Goal: Task Accomplishment & Management: Use online tool/utility

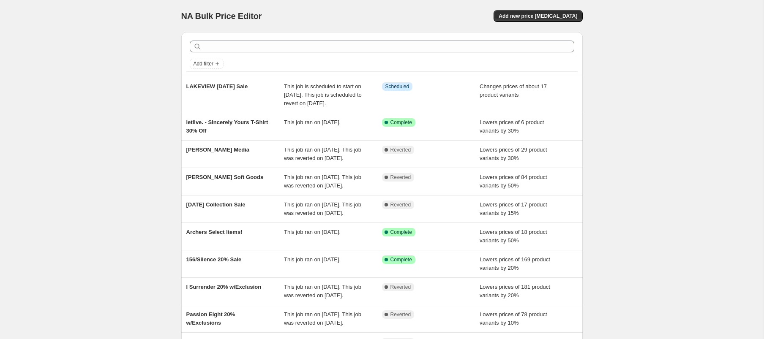
click at [141, 133] on div "NA Bulk Price Editor. This page is ready NA Bulk Price Editor Add new price [ME…" at bounding box center [381, 221] width 763 height 443
click at [534, 17] on span "Add new price [MEDICAL_DATA]" at bounding box center [537, 16] width 79 height 7
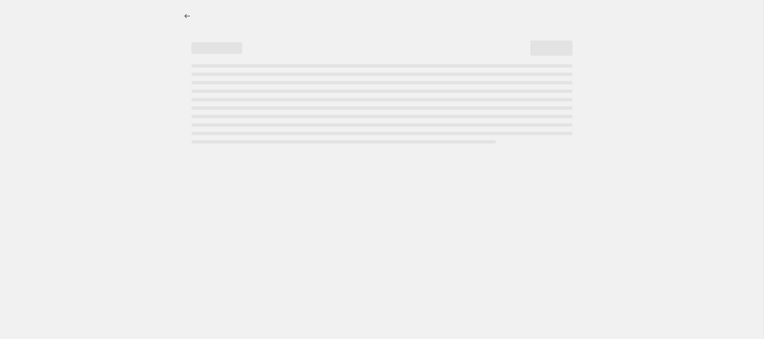
select select "percentage"
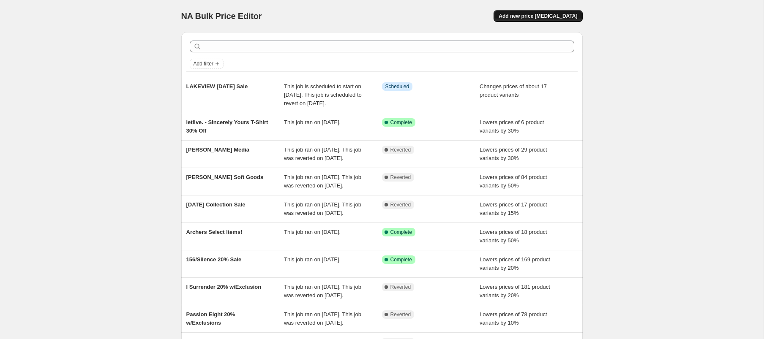
click at [560, 14] on span "Add new price [MEDICAL_DATA]" at bounding box center [537, 16] width 79 height 7
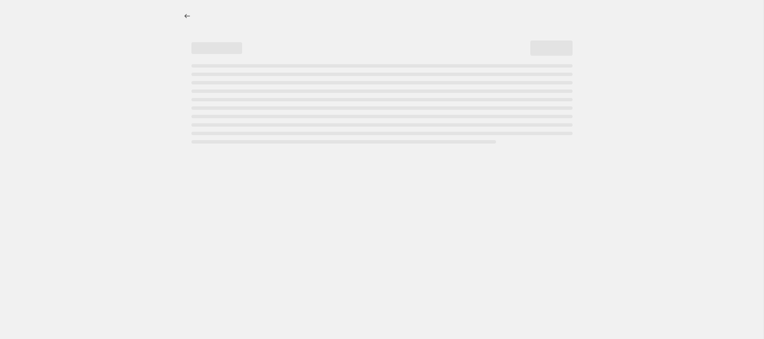
select select "percentage"
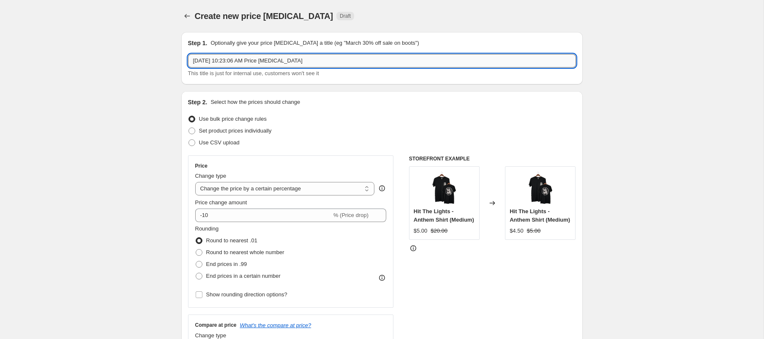
click at [245, 60] on input "Aug 22, 2025, 10:23:06 AM Price change job" at bounding box center [382, 61] width 388 height 14
type input "Damien Labor Day 15%"
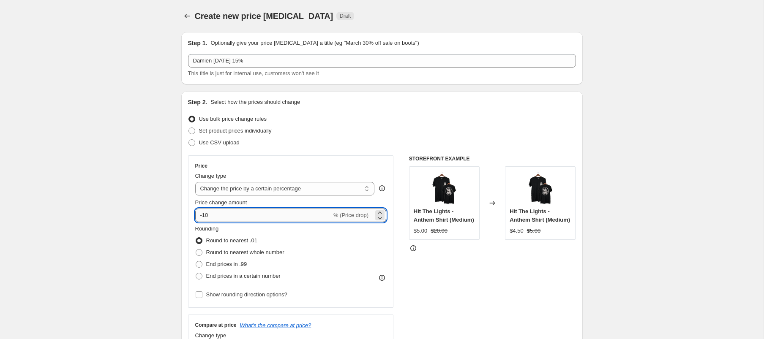
click at [250, 219] on input "-10" at bounding box center [263, 216] width 136 height 14
type input "-15"
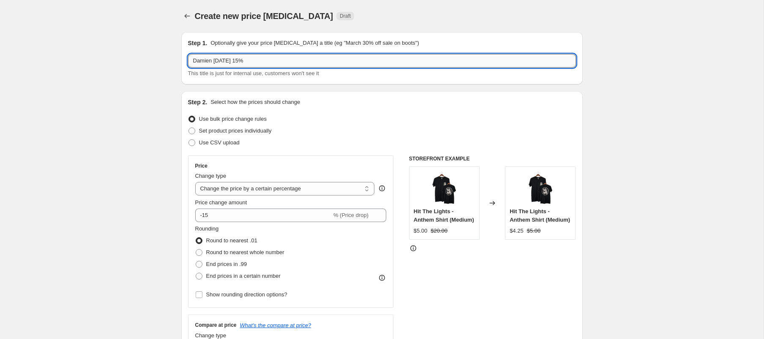
click at [203, 60] on input "Damien Labor Day 15%" at bounding box center [382, 61] width 388 height 14
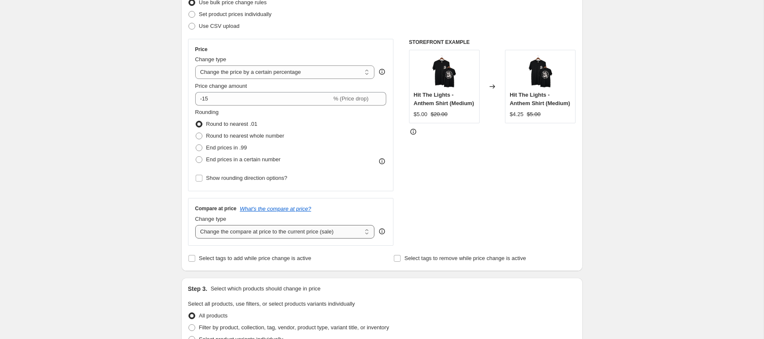
scroll to position [122, 0]
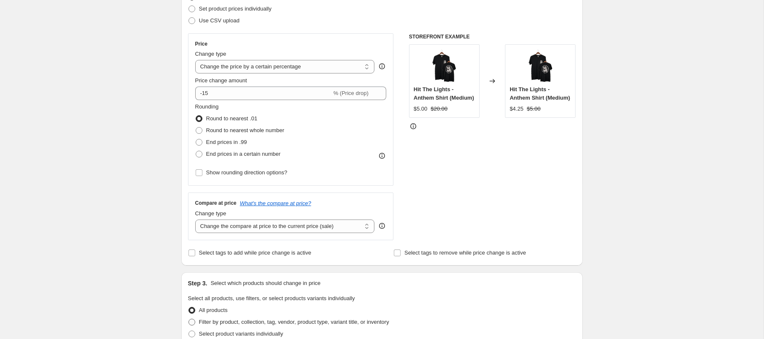
click at [250, 320] on span "Filter by product, collection, tag, vendor, product type, variant title, or inv…" at bounding box center [294, 322] width 190 height 6
click at [189, 319] on input "Filter by product, collection, tag, vendor, product type, variant title, or inv…" at bounding box center [188, 319] width 0 height 0
radio input "true"
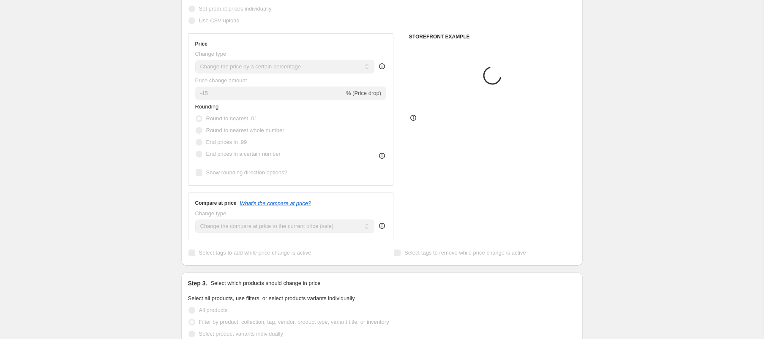
scroll to position [307, 0]
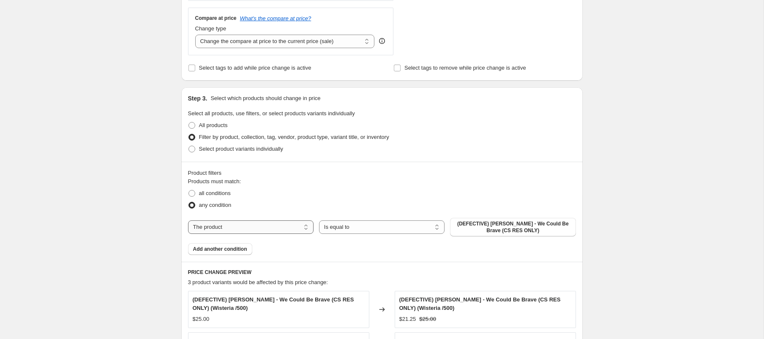
click at [269, 225] on select "The product The product's collection The product's tag The product's vendor The…" at bounding box center [250, 227] width 125 height 14
select select "collection"
click at [493, 228] on span "(DEFECTIVE) Michael Cera Palin - We Could Be Brave (CS RES ONLY)" at bounding box center [512, 227] width 115 height 14
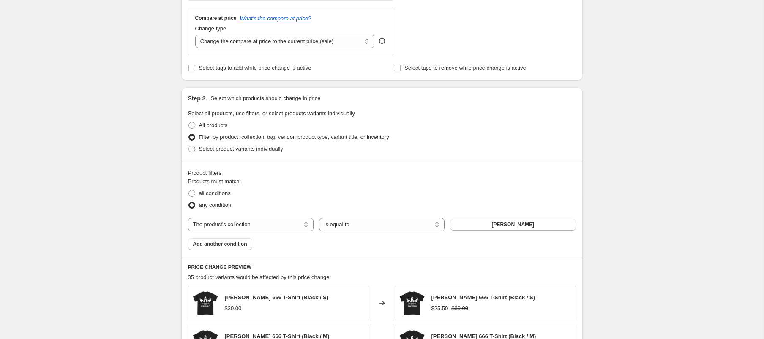
scroll to position [600, 0]
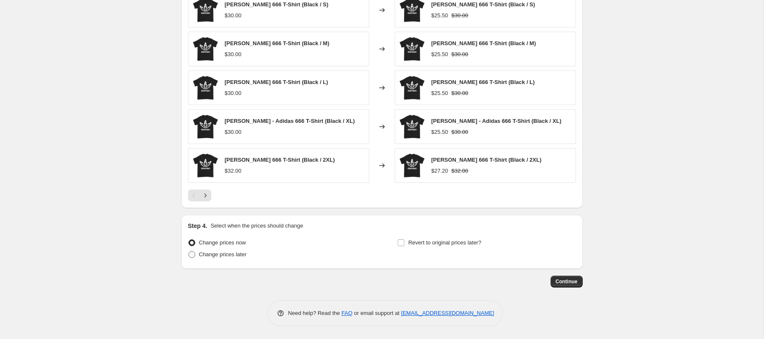
click at [222, 259] on label "Change prices later" at bounding box center [217, 255] width 59 height 12
click at [189, 252] on input "Change prices later" at bounding box center [188, 251] width 0 height 0
radio input "true"
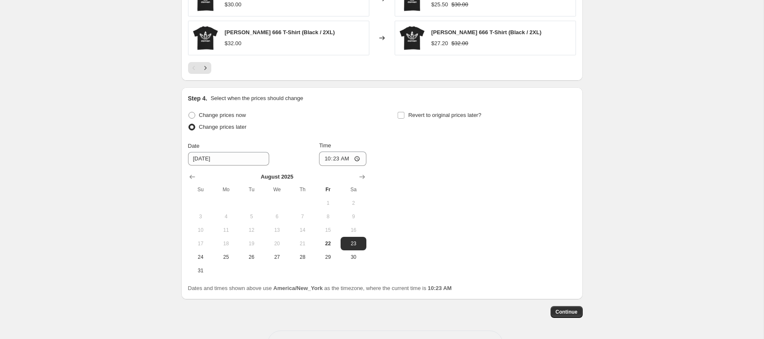
scroll to position [758, 0]
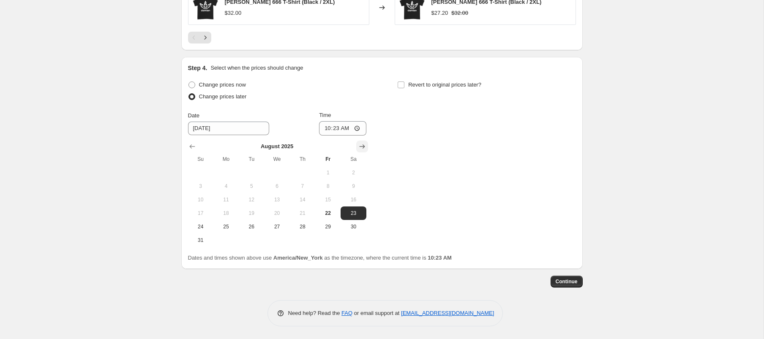
click at [362, 144] on icon "Show next month, September 2025" at bounding box center [361, 146] width 5 height 4
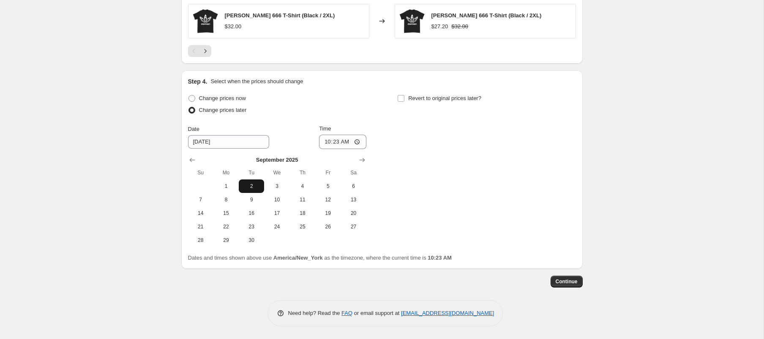
click at [244, 185] on span "2" at bounding box center [251, 186] width 19 height 7
type input "9/2/2025"
click at [326, 144] on input "10:23" at bounding box center [342, 142] width 47 height 14
type input "12:59"
drag, startPoint x: 242, startPoint y: 98, endPoint x: 367, endPoint y: 121, distance: 127.2
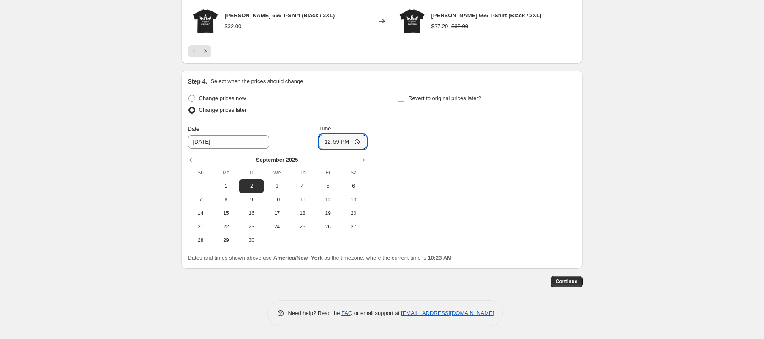
click at [242, 98] on span "Change prices now" at bounding box center [222, 98] width 47 height 6
click at [189, 95] on input "Change prices now" at bounding box center [188, 95] width 0 height 0
radio input "true"
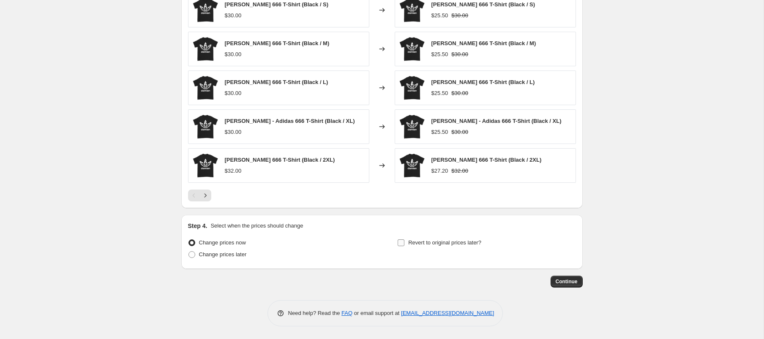
click at [443, 242] on span "Revert to original prices later?" at bounding box center [444, 242] width 73 height 6
click at [404, 242] on input "Revert to original prices later?" at bounding box center [400, 242] width 7 height 7
checkbox input "true"
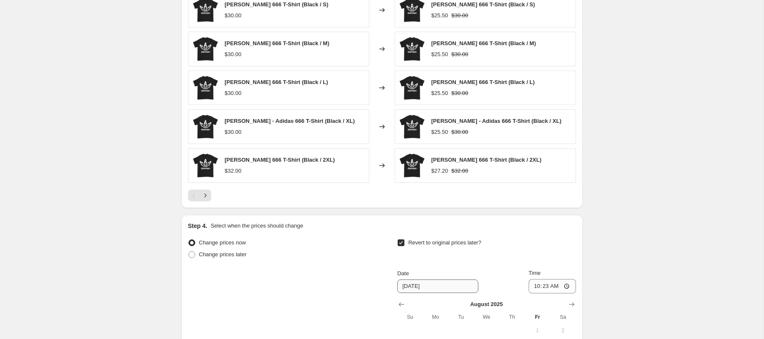
scroll to position [713, 0]
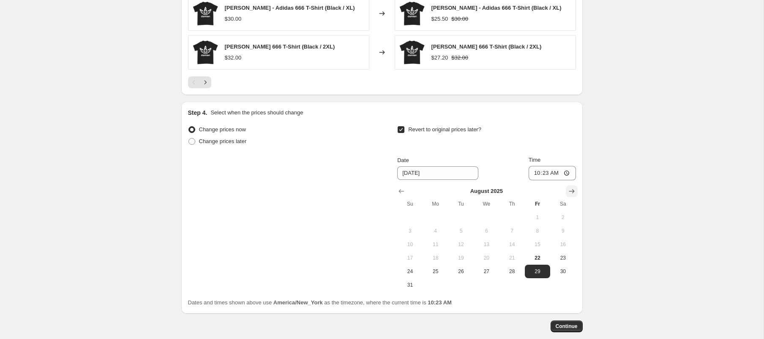
click at [571, 189] on icon "Show next month, September 2025" at bounding box center [571, 191] width 8 height 8
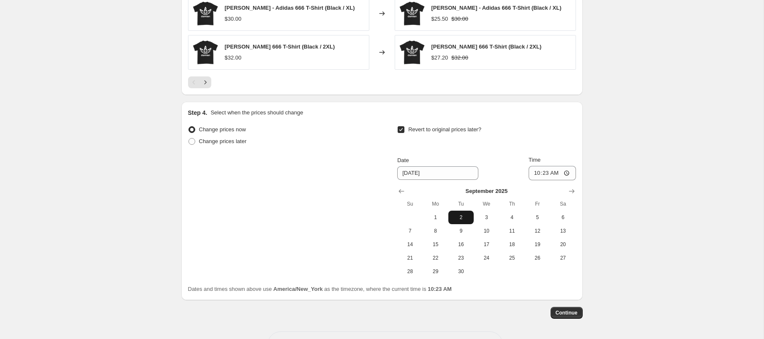
click at [461, 219] on span "2" at bounding box center [460, 217] width 19 height 7
type input "9/2/2025"
click at [535, 174] on input "10:23" at bounding box center [551, 173] width 47 height 14
type input "12:59"
click at [572, 314] on span "Continue" at bounding box center [566, 313] width 22 height 7
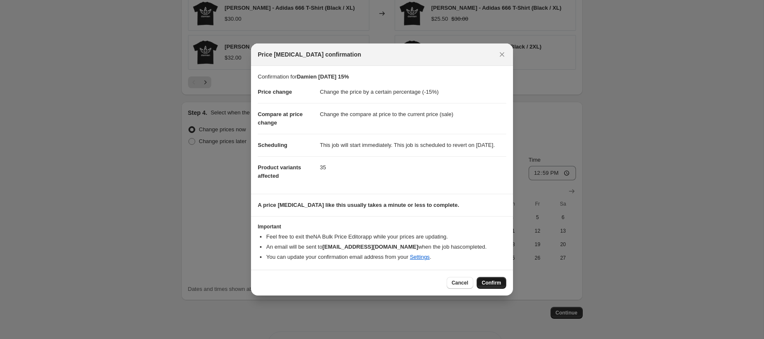
click at [490, 286] on span "Confirm" at bounding box center [490, 283] width 19 height 7
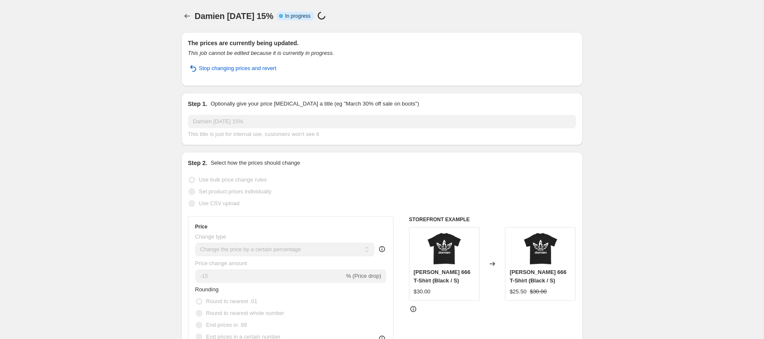
select select "percentage"
select select "collection"
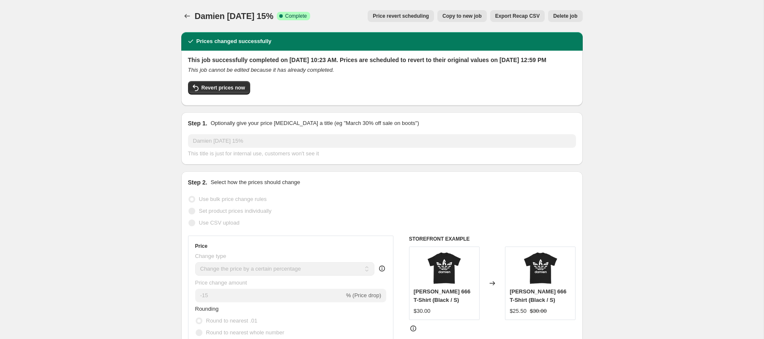
drag, startPoint x: 123, startPoint y: 15, endPoint x: 110, endPoint y: 15, distance: 13.5
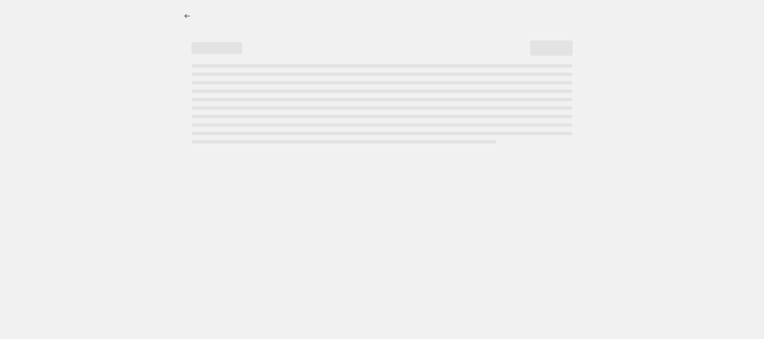
select select "percentage"
select select "collection"
select select "percentage"
select select "collection"
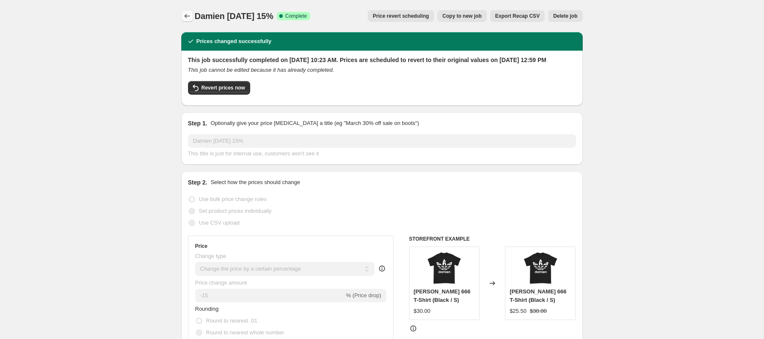
click at [185, 13] on icon "Price change jobs" at bounding box center [187, 16] width 8 height 8
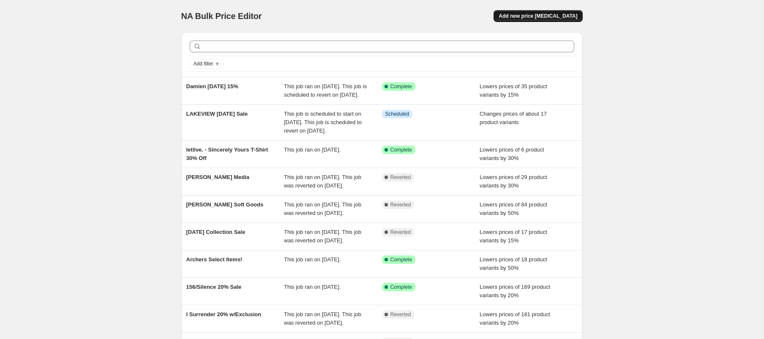
click at [562, 17] on span "Add new price change job" at bounding box center [537, 16] width 79 height 7
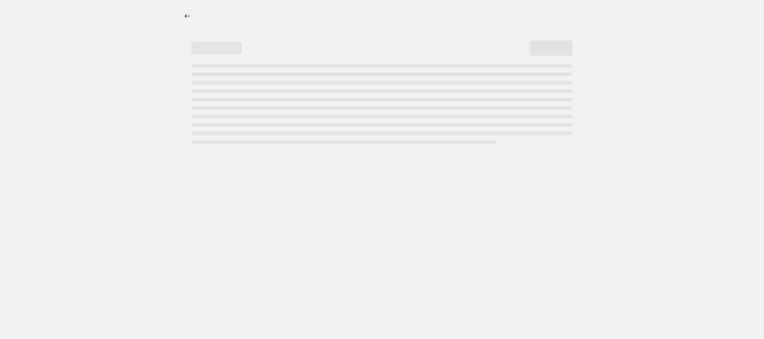
select select "percentage"
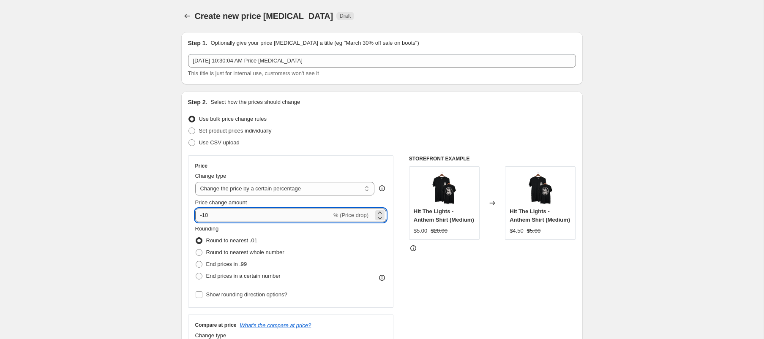
click at [272, 219] on input "-10" at bounding box center [263, 216] width 136 height 14
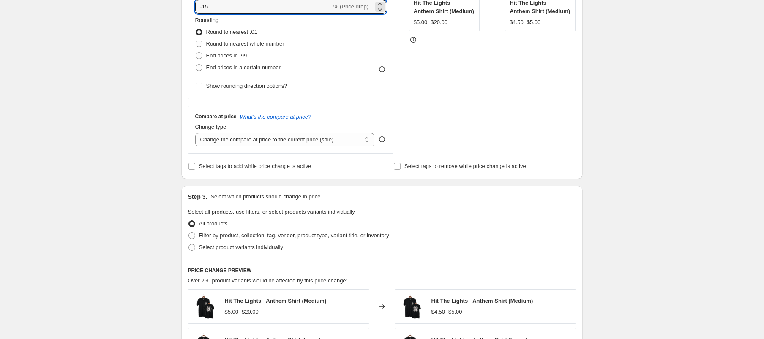
scroll to position [256, 0]
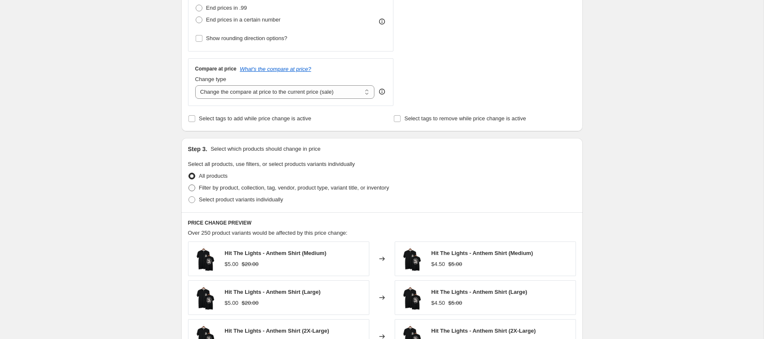
type input "-15"
click at [241, 188] on span "Filter by product, collection, tag, vendor, product type, variant title, or inv…" at bounding box center [294, 188] width 190 height 6
click at [189, 185] on input "Filter by product, collection, tag, vendor, product type, variant title, or inv…" at bounding box center [188, 185] width 0 height 0
radio input "true"
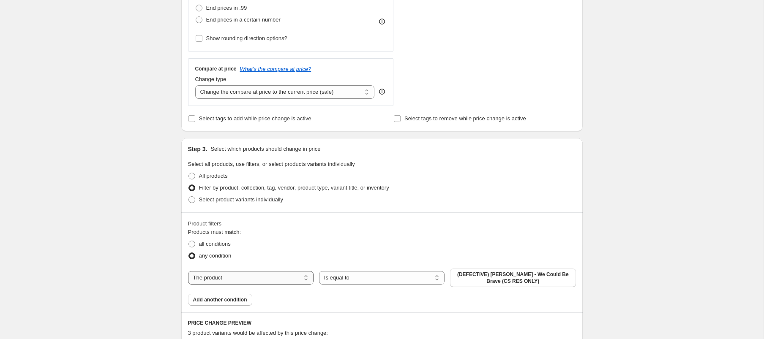
click at [248, 276] on select "The product The product's collection The product's tag The product's vendor The…" at bounding box center [250, 278] width 125 height 14
select select "collection"
click at [514, 279] on span "(DEFECTIVE) Michael Cera Palin - We Could Be Brave (CS RES ONLY)" at bounding box center [512, 278] width 115 height 14
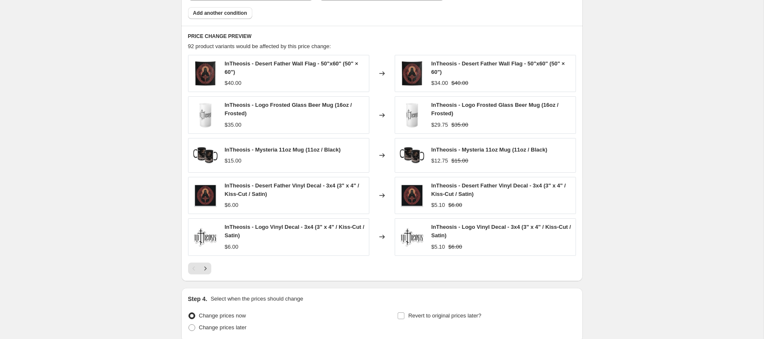
scroll to position [611, 0]
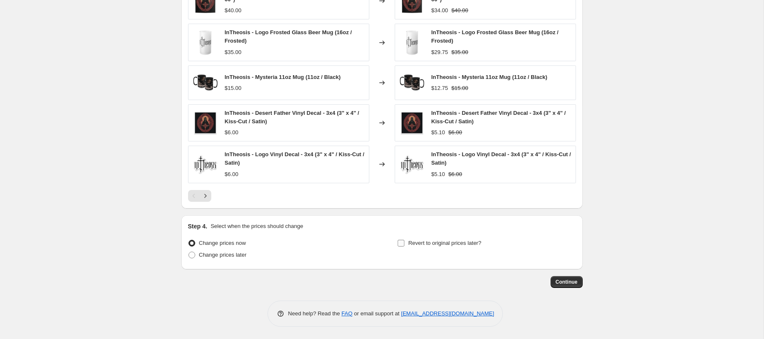
click at [427, 247] on span "Revert to original prices later?" at bounding box center [444, 243] width 73 height 8
click at [404, 247] on input "Revert to original prices later?" at bounding box center [400, 243] width 7 height 7
checkbox input "true"
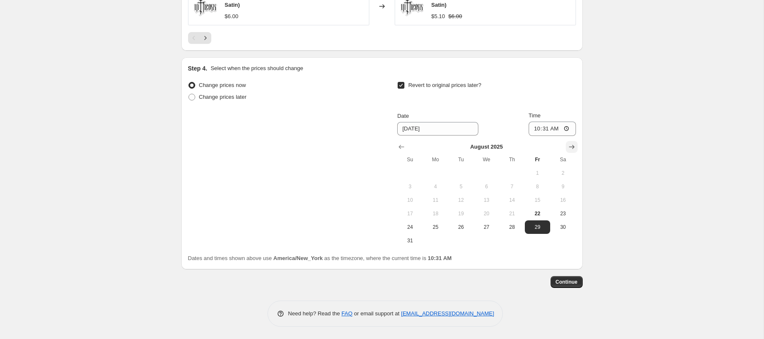
click at [568, 143] on icon "Show next month, September 2025" at bounding box center [571, 147] width 8 height 8
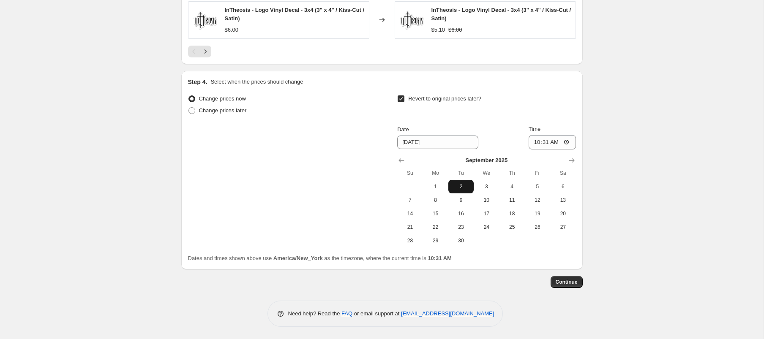
click at [464, 185] on span "2" at bounding box center [460, 186] width 19 height 7
type input "9/2/2025"
click at [536, 141] on input "10:31" at bounding box center [551, 142] width 47 height 14
click at [543, 142] on input "12:59" at bounding box center [551, 142] width 47 height 14
click at [534, 139] on input "00:00" at bounding box center [551, 142] width 47 height 14
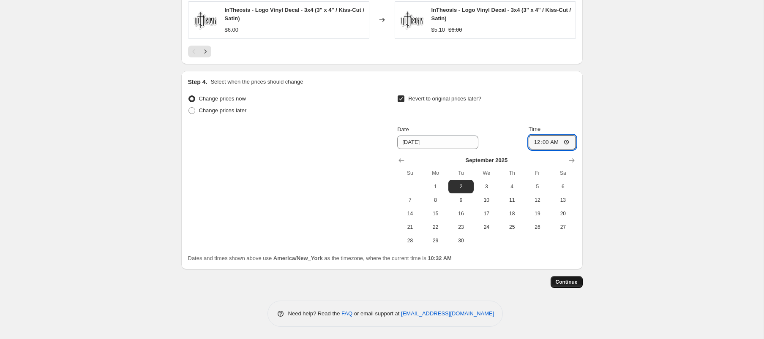
click at [569, 283] on span "Continue" at bounding box center [566, 282] width 22 height 7
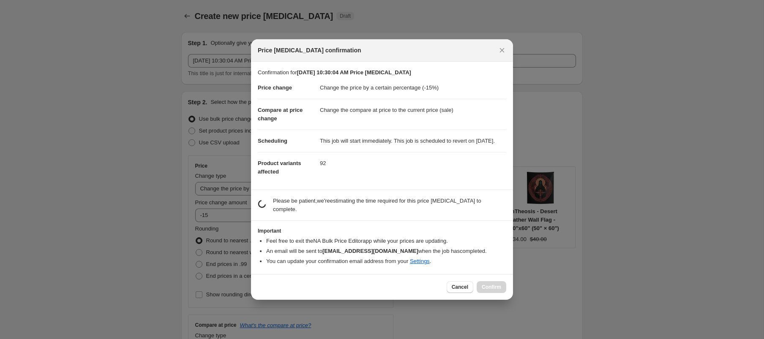
scroll to position [0, 0]
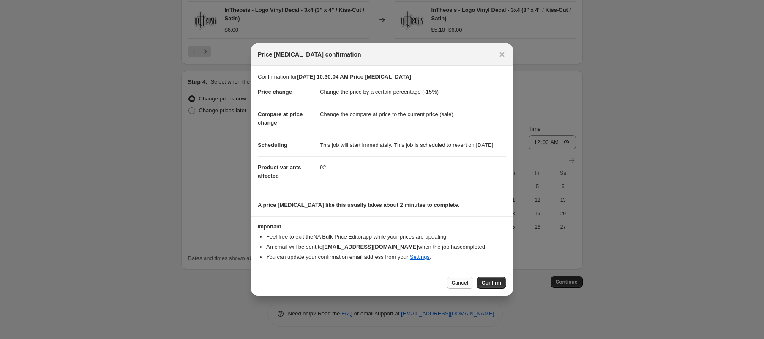
click at [453, 286] on span "Cancel" at bounding box center [459, 283] width 16 height 7
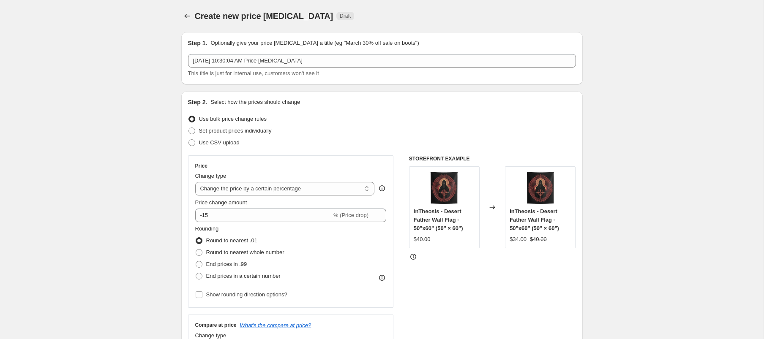
scroll to position [755, 0]
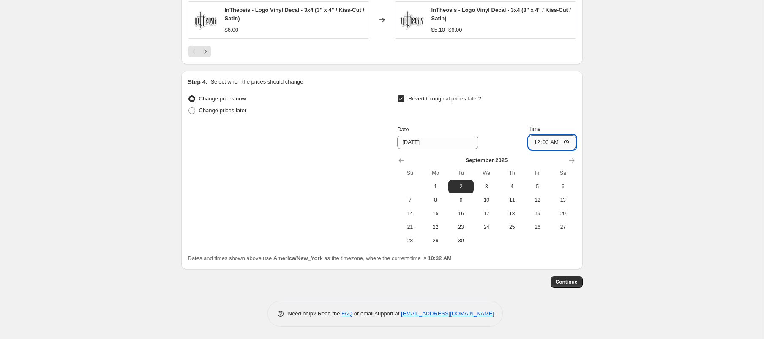
click at [544, 141] on input "00:00" at bounding box center [551, 142] width 47 height 14
click at [536, 143] on input "12:59" at bounding box center [551, 142] width 47 height 14
type input "23:59"
click at [575, 280] on span "Continue" at bounding box center [566, 282] width 22 height 7
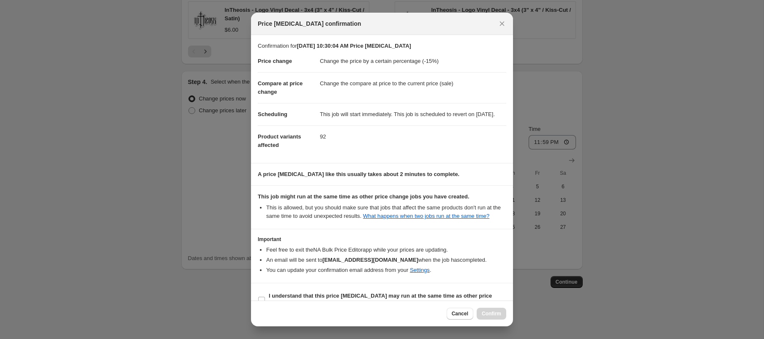
scroll to position [33, 0]
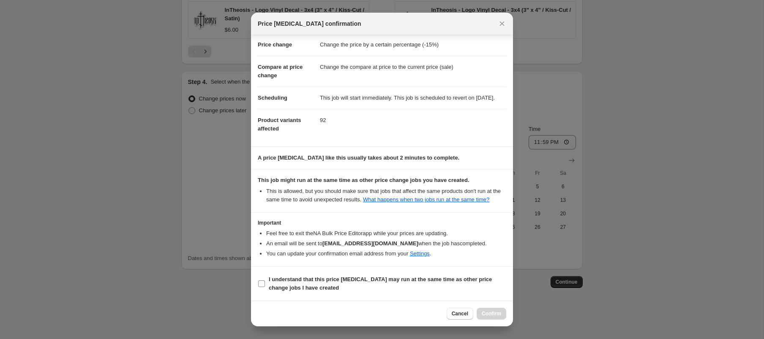
click at [366, 281] on b "I understand that this price change job may run at the same time as other price…" at bounding box center [380, 283] width 223 height 15
click at [265, 281] on input "I understand that this price change job may run at the same time as other price…" at bounding box center [261, 283] width 7 height 7
checkbox input "true"
click at [462, 315] on span "Cancel" at bounding box center [459, 313] width 16 height 7
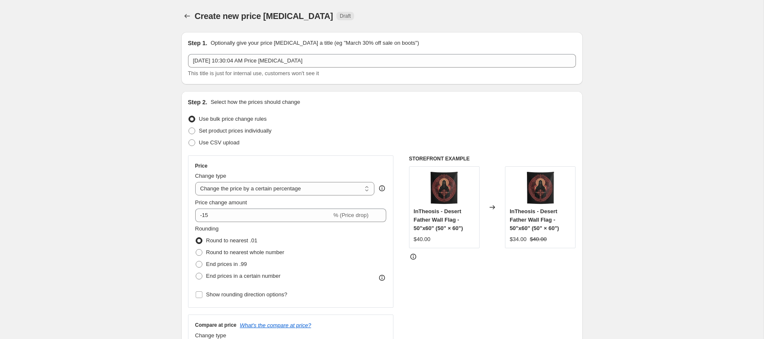
scroll to position [755, 0]
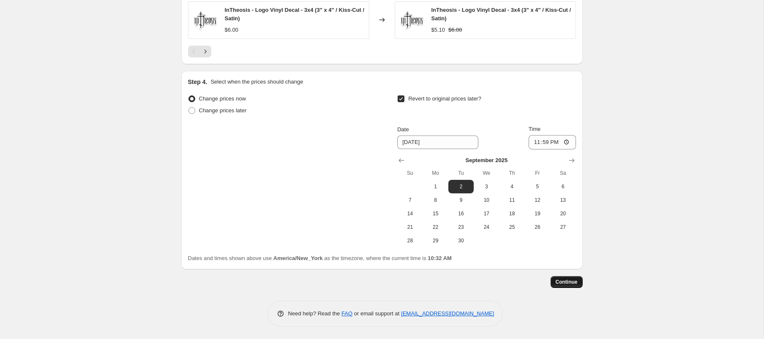
click at [560, 284] on span "Continue" at bounding box center [566, 282] width 22 height 7
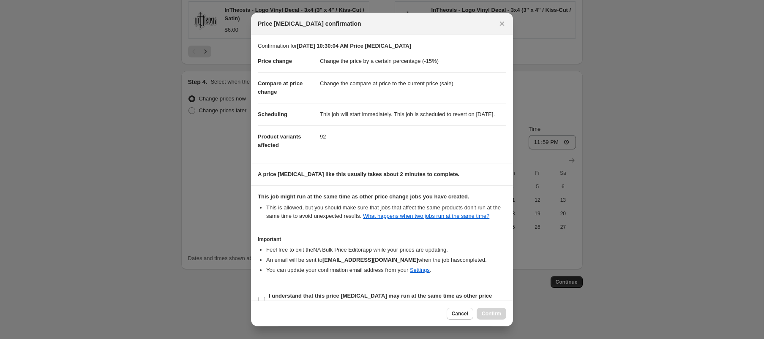
scroll to position [33, 0]
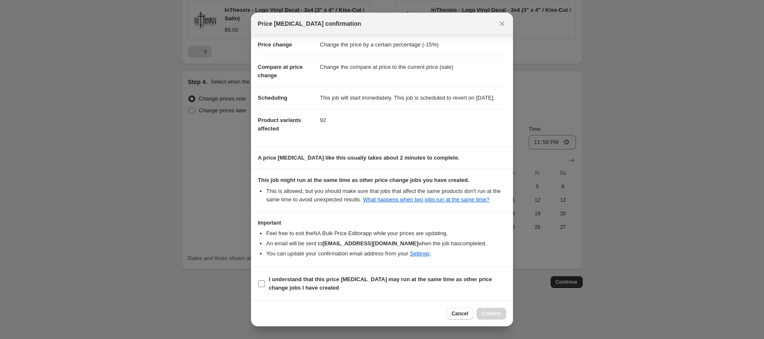
click at [329, 276] on b "I understand that this price change job may run at the same time as other price…" at bounding box center [380, 283] width 223 height 15
click at [265, 280] on input "I understand that this price change job may run at the same time as other price…" at bounding box center [261, 283] width 7 height 7
checkbox input "true"
click at [505, 316] on button "Confirm" at bounding box center [491, 314] width 30 height 12
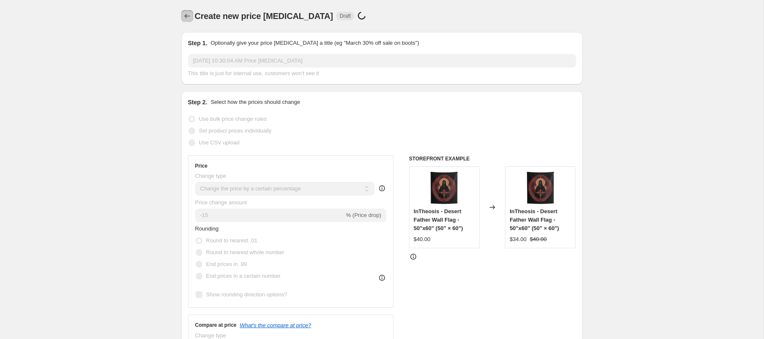
click at [187, 16] on icon "Price change jobs" at bounding box center [186, 16] width 5 height 4
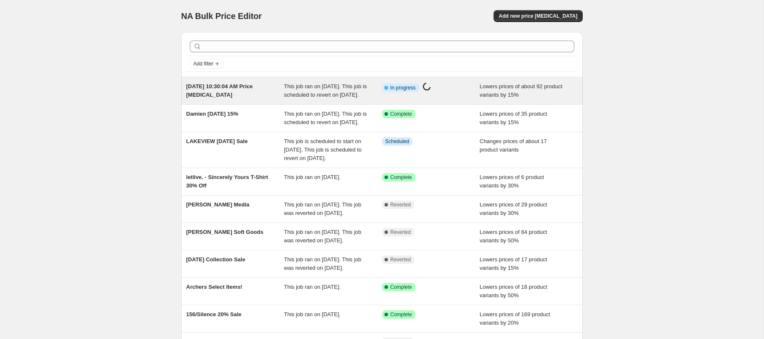
click at [451, 90] on div "Info Partially complete In progress Price change job in progress..." at bounding box center [424, 87] width 85 height 11
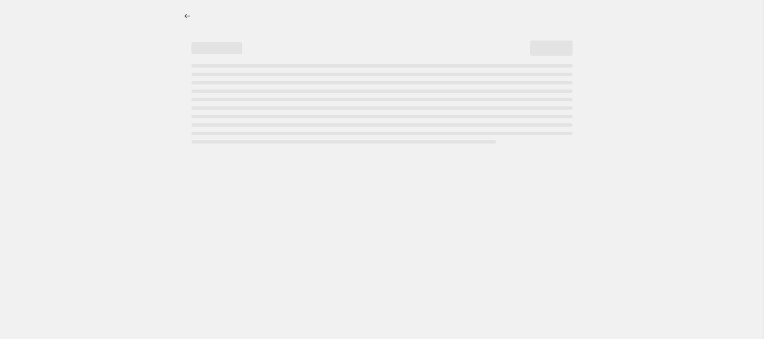
select select "percentage"
select select "collection"
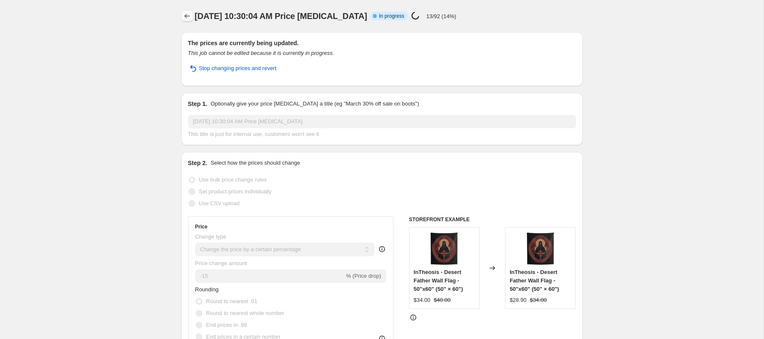
click at [183, 15] on icon "Price change jobs" at bounding box center [187, 16] width 8 height 8
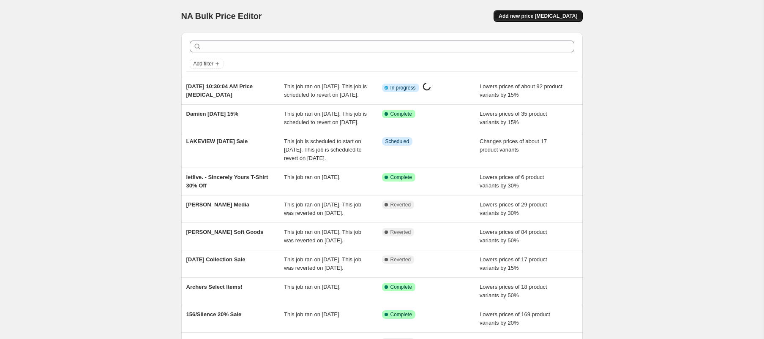
click at [569, 15] on span "Add new price [MEDICAL_DATA]" at bounding box center [537, 16] width 79 height 7
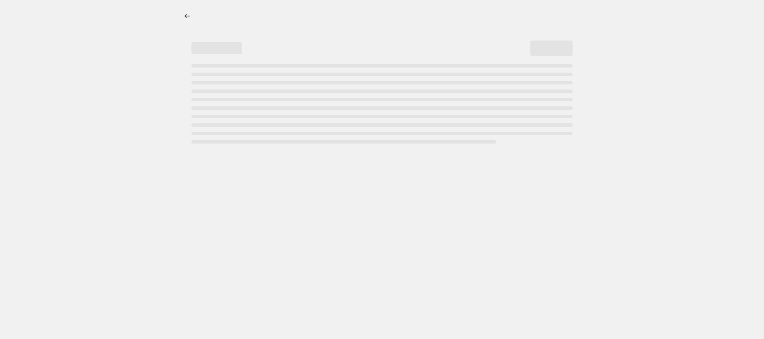
select select "percentage"
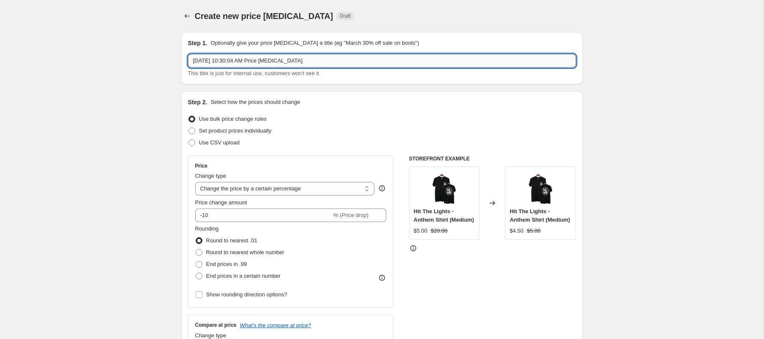
click at [240, 59] on input "Aug 22, 2025, 10:30:04 AM Price change job" at bounding box center [382, 61] width 388 height 14
type input "Extol 15%"
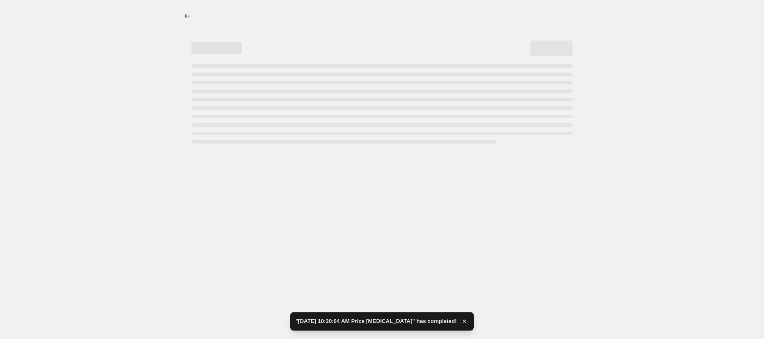
click at [235, 211] on div at bounding box center [381, 169] width 763 height 339
select select "percentage"
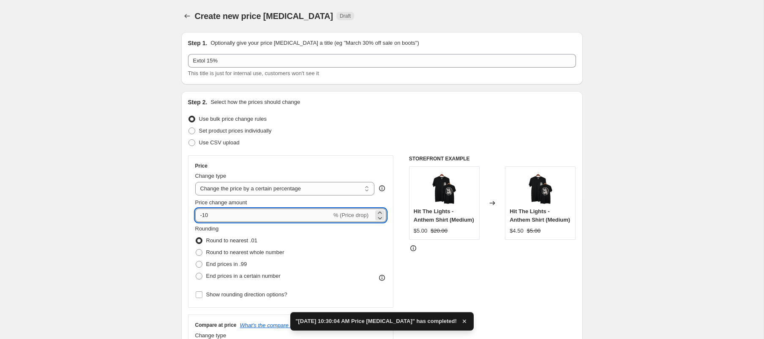
click at [237, 214] on input "-10" at bounding box center [263, 216] width 136 height 14
type input "-15"
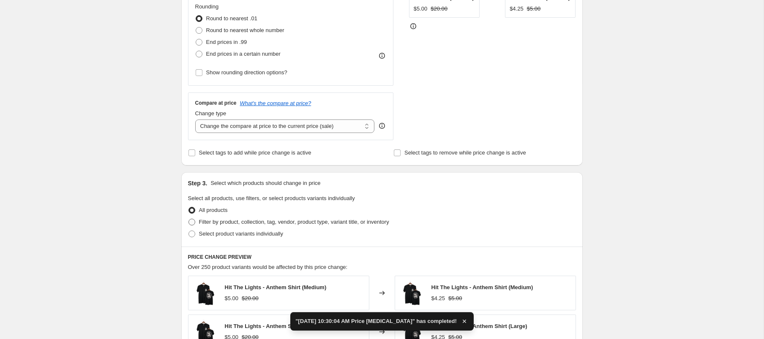
scroll to position [338, 0]
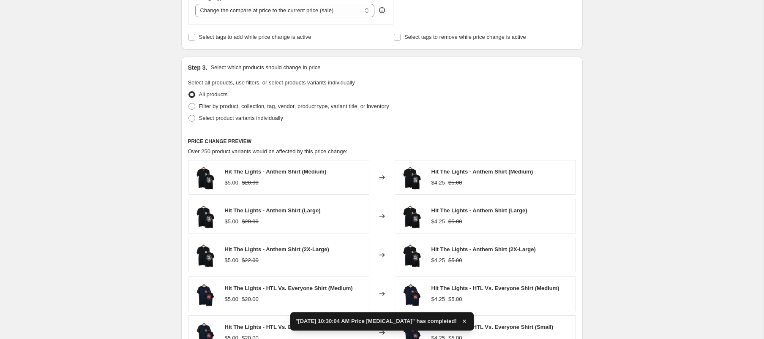
click at [275, 100] on div "All products" at bounding box center [382, 95] width 388 height 12
click at [275, 106] on span "Filter by product, collection, tag, vendor, product type, variant title, or inv…" at bounding box center [294, 106] width 190 height 6
click at [189, 103] on input "Filter by product, collection, tag, vendor, product type, variant title, or inv…" at bounding box center [188, 103] width 0 height 0
radio input "true"
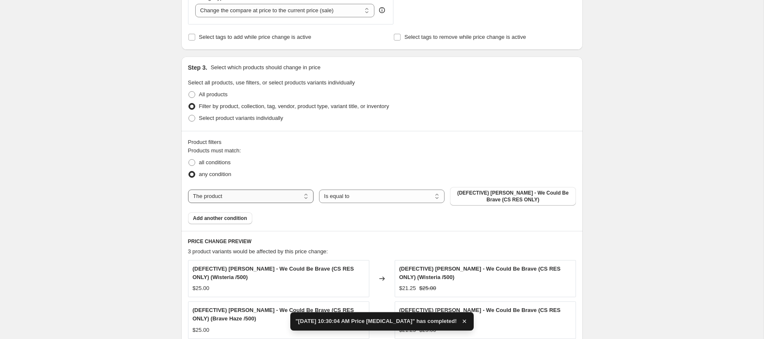
click at [250, 197] on select "The product The product's collection The product's tag The product's vendor The…" at bounding box center [250, 197] width 125 height 14
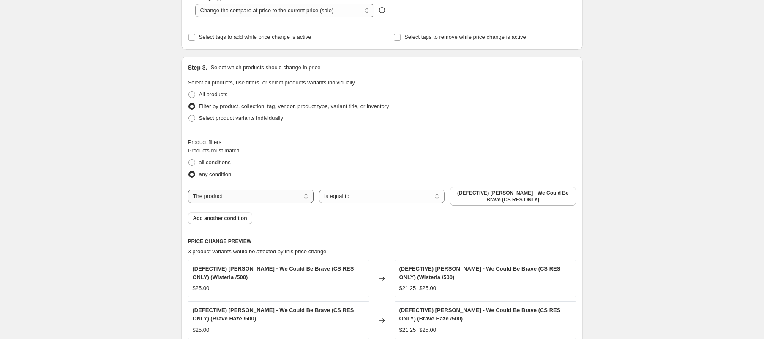
select select "collection"
click at [489, 198] on span "(DEFECTIVE) Michael Cera Palin - We Could Be Brave (CS RES ONLY)" at bounding box center [512, 197] width 115 height 14
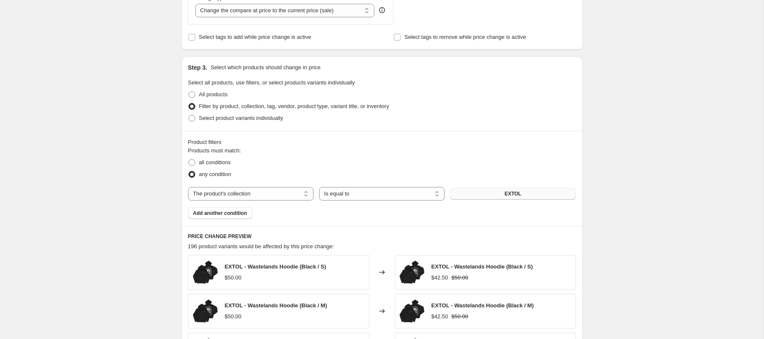
scroll to position [600, 0]
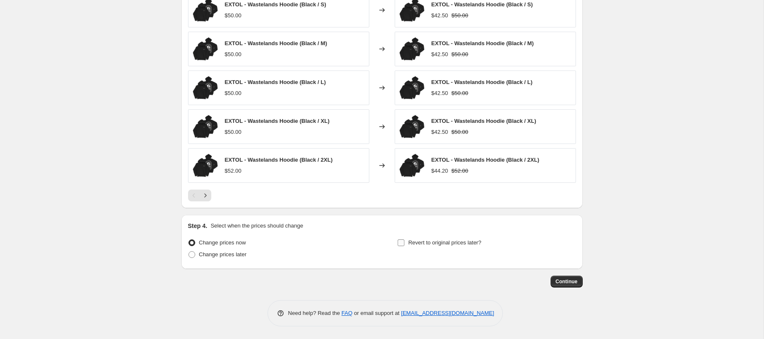
drag, startPoint x: 417, startPoint y: 242, endPoint x: 484, endPoint y: 247, distance: 67.0
click at [417, 242] on span "Revert to original prices later?" at bounding box center [444, 242] width 73 height 6
click at [404, 242] on input "Revert to original prices later?" at bounding box center [400, 242] width 7 height 7
checkbox input "true"
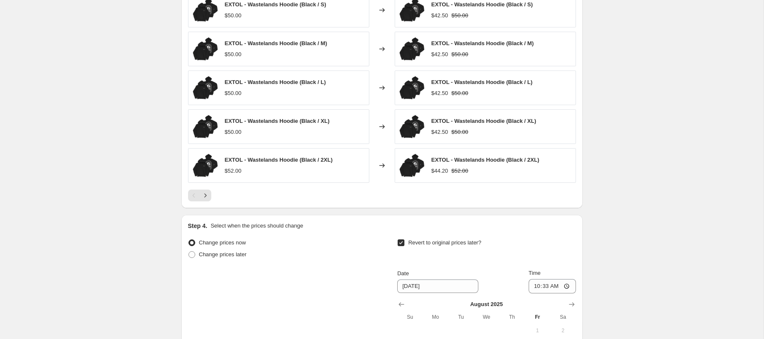
scroll to position [758, 0]
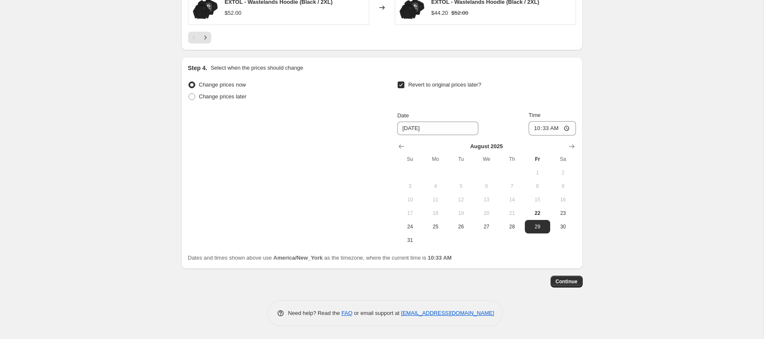
drag, startPoint x: 567, startPoint y: 147, endPoint x: 562, endPoint y: 150, distance: 6.7
click at [568, 147] on icon "Show next month, September 2025" at bounding box center [571, 146] width 8 height 8
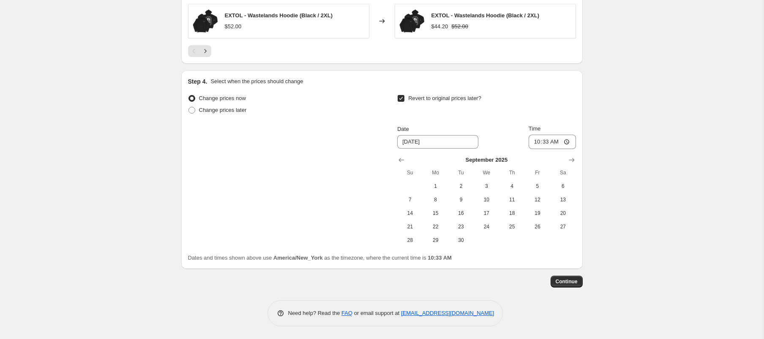
scroll to position [745, 0]
click at [457, 185] on span "2" at bounding box center [460, 186] width 19 height 7
type input "9/2/2025"
click at [535, 140] on input "10:33" at bounding box center [551, 142] width 47 height 14
type input "00:00"
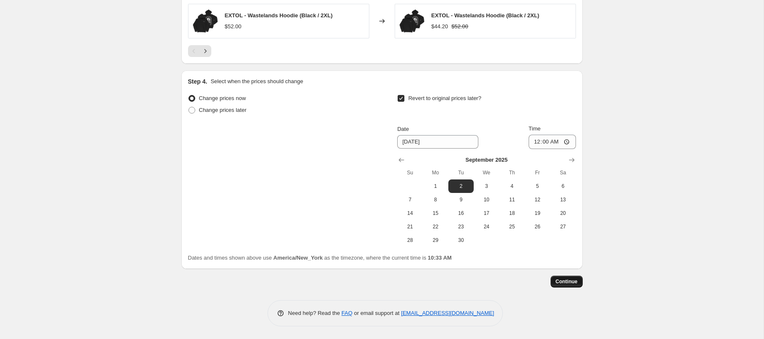
click at [575, 283] on span "Continue" at bounding box center [566, 281] width 22 height 7
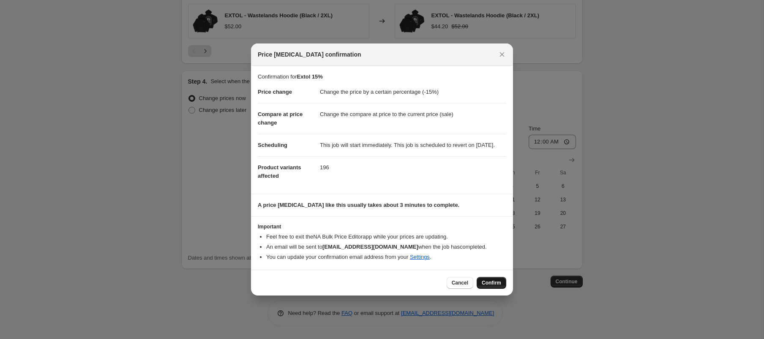
click at [489, 286] on span "Confirm" at bounding box center [490, 283] width 19 height 7
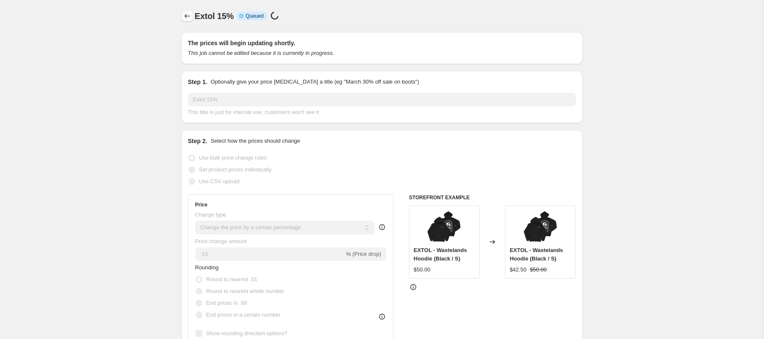
click at [186, 14] on icon "Price change jobs" at bounding box center [187, 16] width 8 height 8
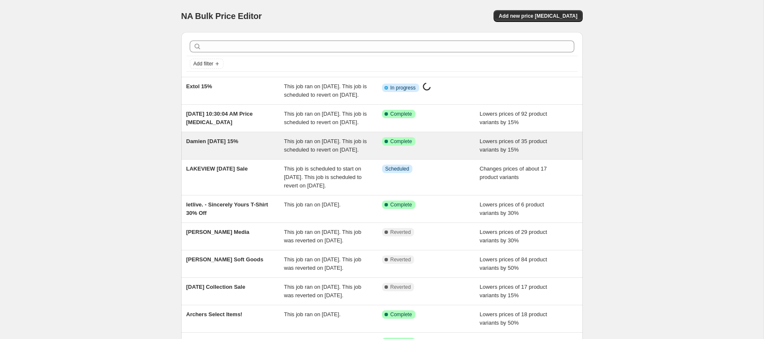
click at [440, 146] on div "Success Complete Complete" at bounding box center [424, 141] width 85 height 8
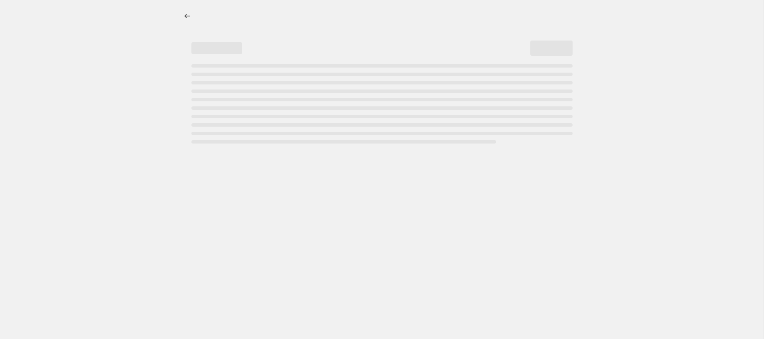
select select "percentage"
select select "collection"
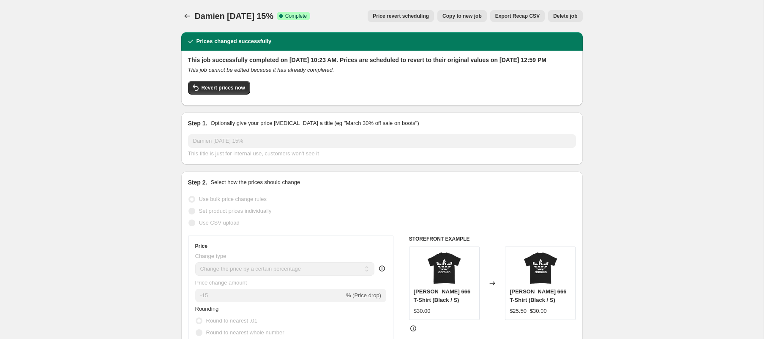
click at [411, 19] on span "Price revert scheduling" at bounding box center [400, 16] width 56 height 7
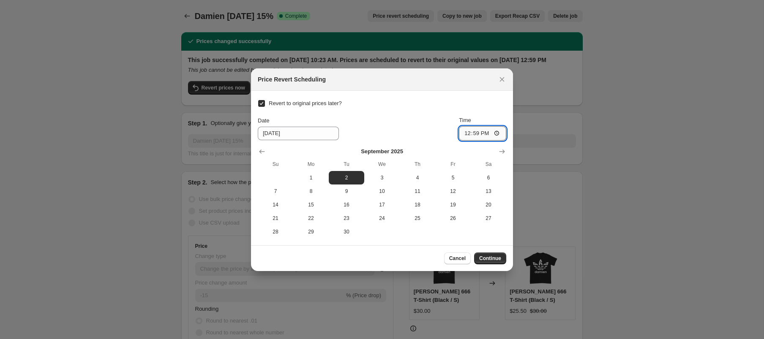
click at [465, 132] on input "12:59" at bounding box center [482, 133] width 47 height 14
type input "00:00"
click at [495, 255] on span "Continue" at bounding box center [490, 258] width 22 height 7
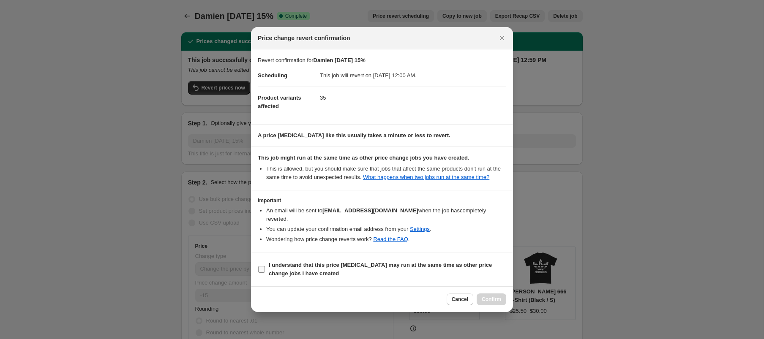
click at [367, 264] on label "I understand that this price change job may run at the same time as other price…" at bounding box center [382, 269] width 248 height 20
click at [265, 266] on input "I understand that this price change job may run at the same time as other price…" at bounding box center [261, 269] width 7 height 7
checkbox input "true"
click at [498, 303] on span "Confirm" at bounding box center [490, 299] width 19 height 7
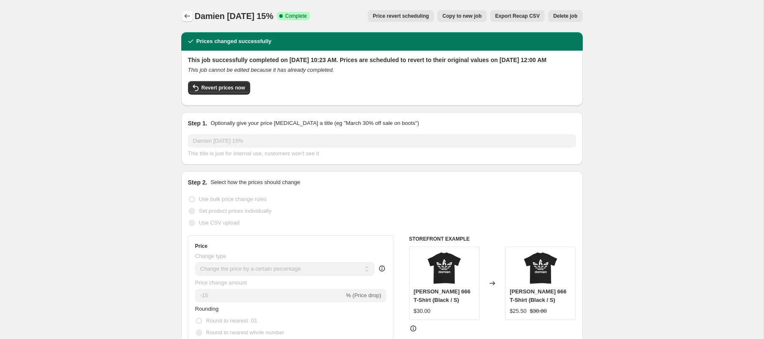
click at [184, 13] on icon "Price change jobs" at bounding box center [187, 16] width 8 height 8
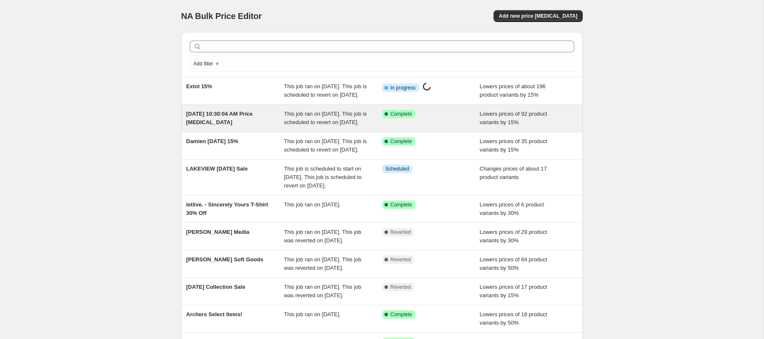
click at [250, 127] on div "Aug 22, 2025, 10:30:04 AM Price change job" at bounding box center [235, 118] width 98 height 17
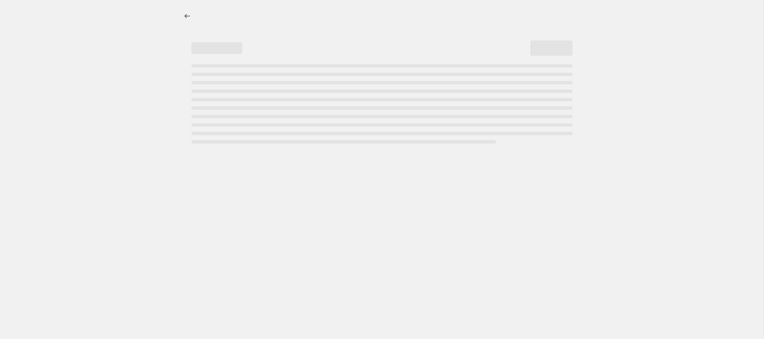
select select "percentage"
select select "collection"
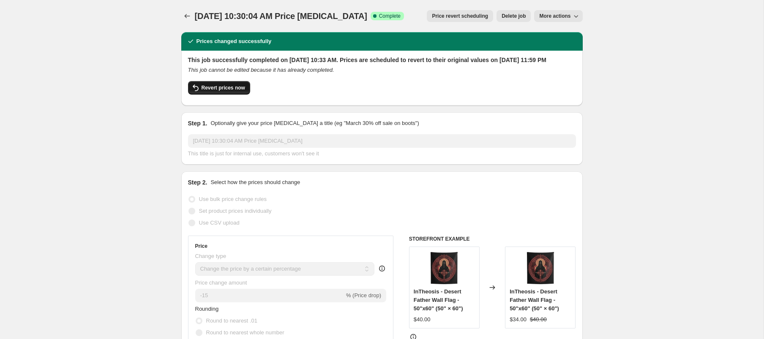
click at [229, 91] on span "Revert prices now" at bounding box center [223, 87] width 44 height 7
checkbox input "false"
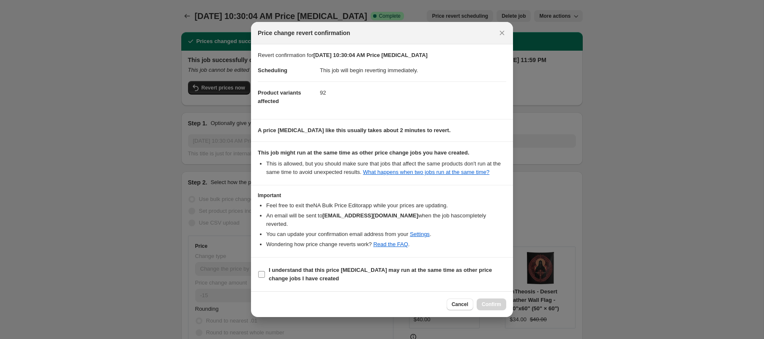
drag, startPoint x: 372, startPoint y: 275, endPoint x: 427, endPoint y: 281, distance: 55.2
click at [372, 275] on b "I understand that this price change job may run at the same time as other price…" at bounding box center [380, 274] width 223 height 15
click at [265, 275] on input "I understand that this price change job may run at the same time as other price…" at bounding box center [261, 274] width 7 height 7
checkbox input "true"
click at [489, 307] on span "Confirm" at bounding box center [490, 304] width 19 height 7
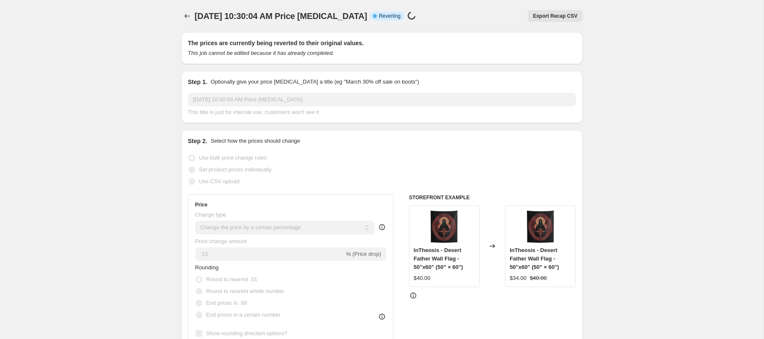
select select "percentage"
select select "collection"
select select "percentage"
select select "collection"
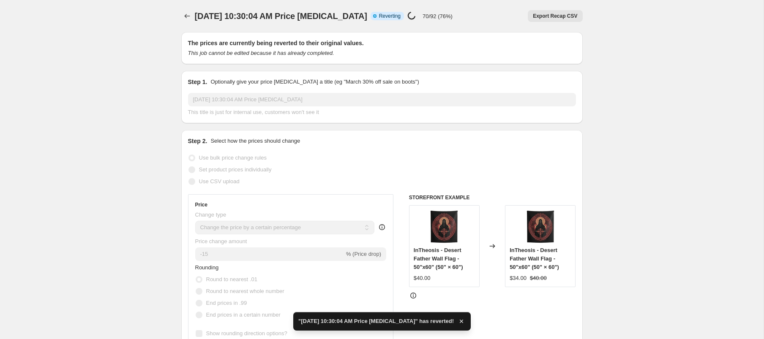
checkbox input "true"
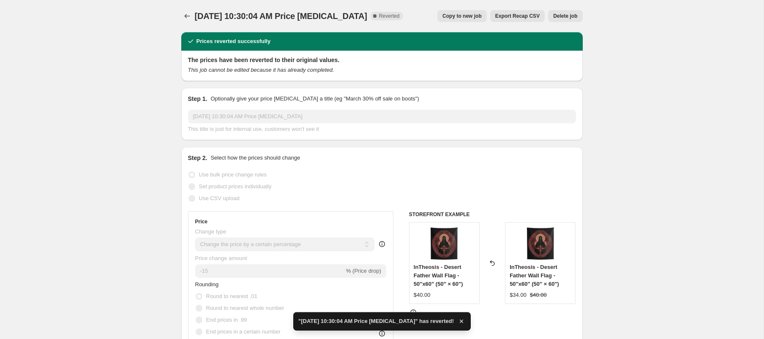
click at [463, 14] on span "Copy to new job" at bounding box center [461, 16] width 39 height 7
select select "percentage"
select select "collection"
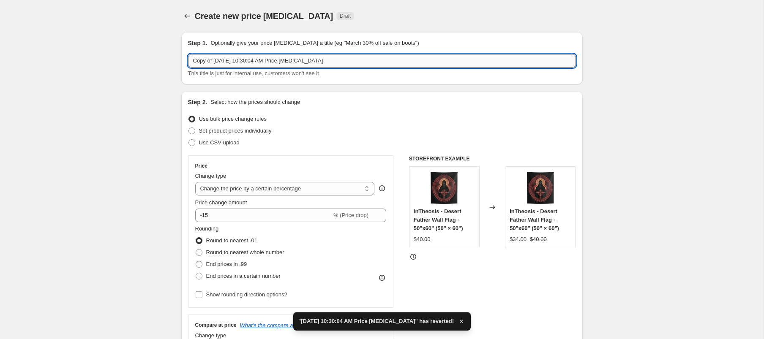
drag, startPoint x: 352, startPoint y: 62, endPoint x: 209, endPoint y: 55, distance: 143.7
click at [209, 55] on input "Copy of Aug 22, 2025, 10:30:04 AM Price change job" at bounding box center [382, 61] width 388 height 14
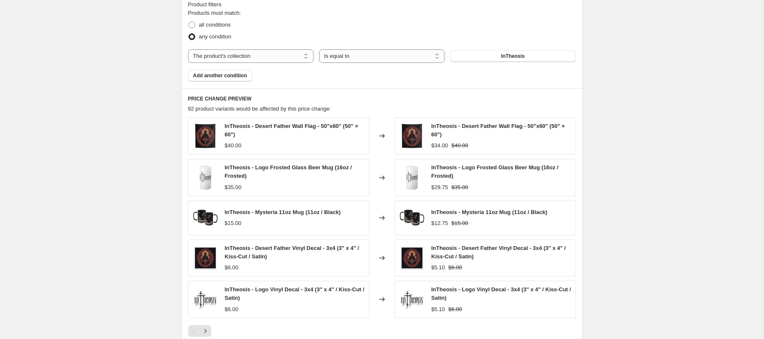
scroll to position [611, 0]
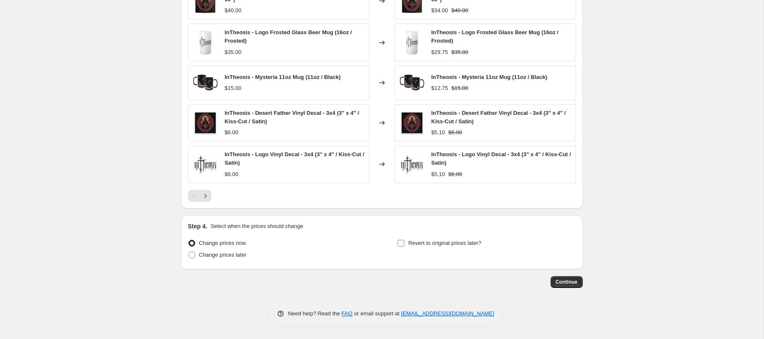
type input "InTheosis 15%"
click at [432, 244] on span "Revert to original prices later?" at bounding box center [444, 243] width 73 height 6
click at [404, 244] on input "Revert to original prices later?" at bounding box center [400, 243] width 7 height 7
checkbox input "true"
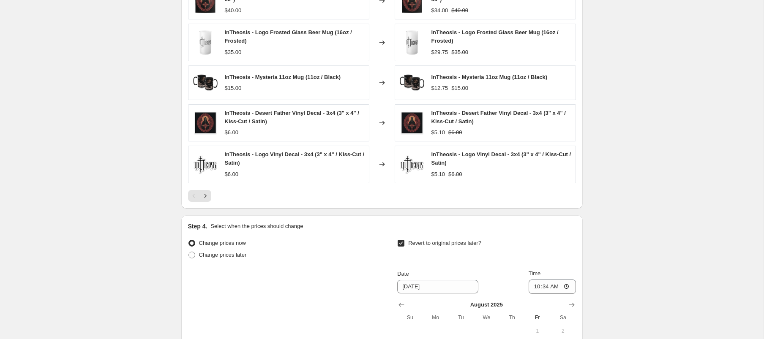
scroll to position [769, 0]
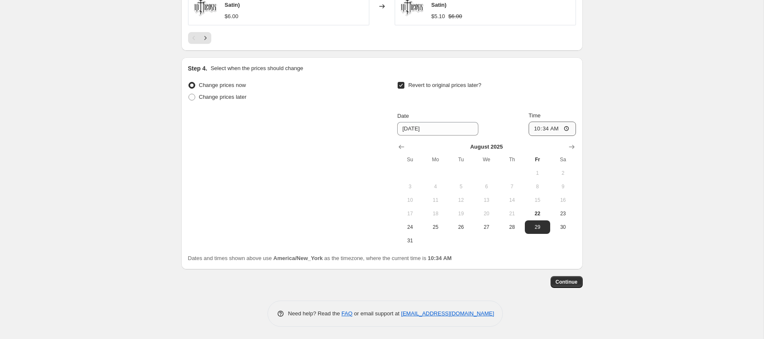
click at [572, 147] on icon "Show next month, September 2025" at bounding box center [570, 147] width 5 height 4
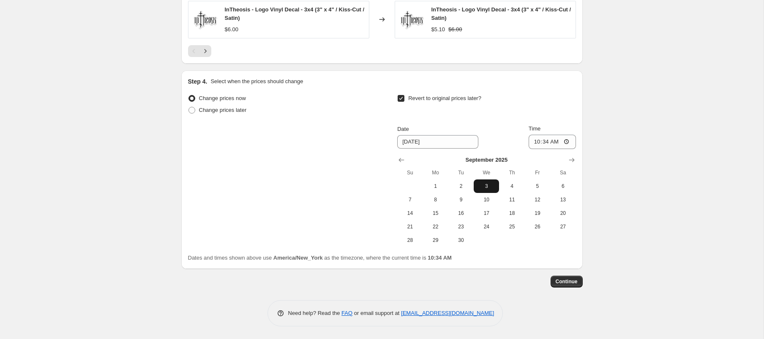
scroll to position [755, 0]
drag, startPoint x: 463, startPoint y: 188, endPoint x: 514, endPoint y: 165, distance: 56.0
click at [463, 188] on span "2" at bounding box center [460, 186] width 19 height 7
type input "9/2/2025"
click at [535, 142] on input "10:34" at bounding box center [551, 142] width 47 height 14
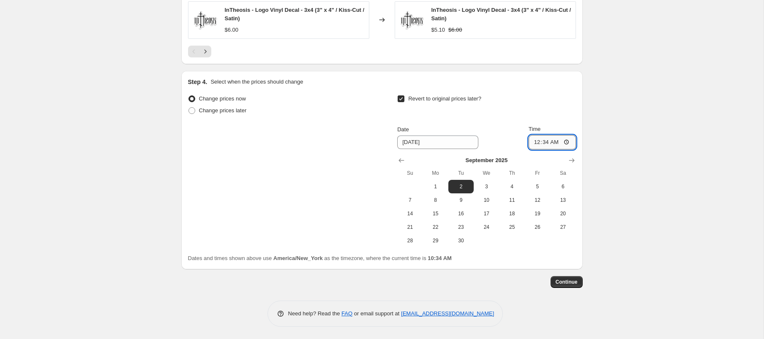
type input "00:00"
click at [572, 280] on span "Continue" at bounding box center [566, 282] width 22 height 7
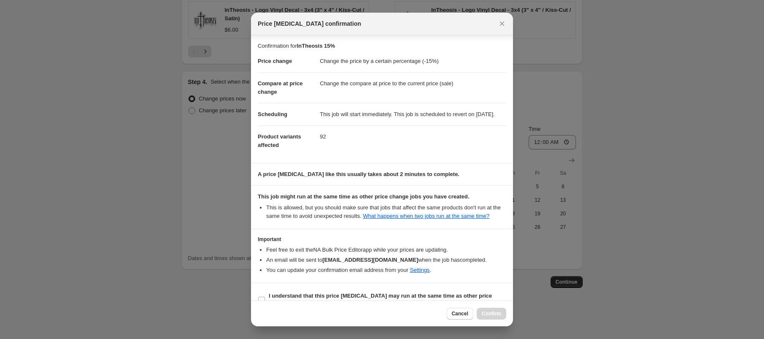
scroll to position [33, 0]
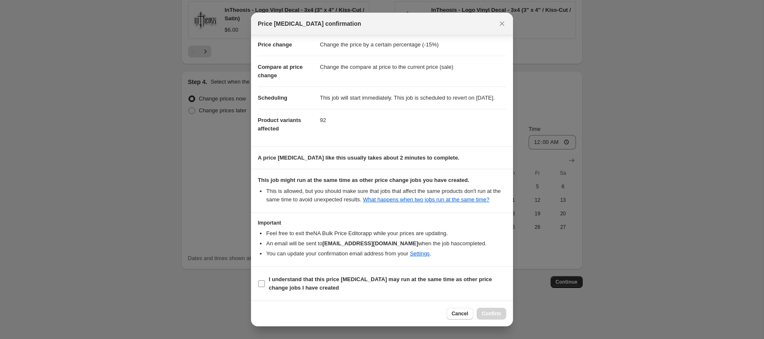
click at [409, 281] on b "I understand that this price change job may run at the same time as other price…" at bounding box center [380, 283] width 223 height 15
click at [265, 281] on input "I understand that this price change job may run at the same time as other price…" at bounding box center [261, 283] width 7 height 7
checkbox input "true"
click at [495, 314] on span "Confirm" at bounding box center [490, 313] width 19 height 7
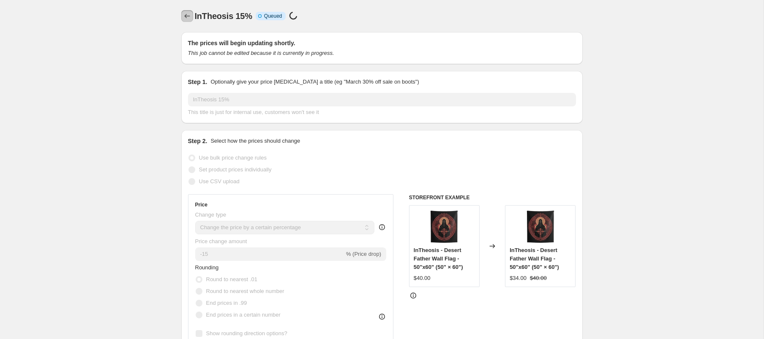
click at [190, 15] on icon "Price change jobs" at bounding box center [187, 16] width 8 height 8
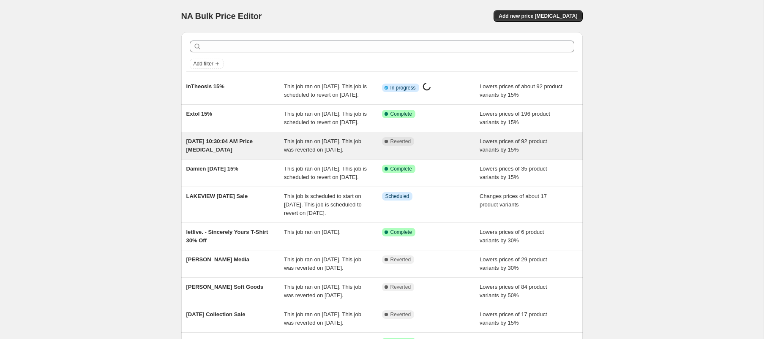
click at [273, 154] on div "Aug 22, 2025, 10:30:04 AM Price change job" at bounding box center [235, 145] width 98 height 17
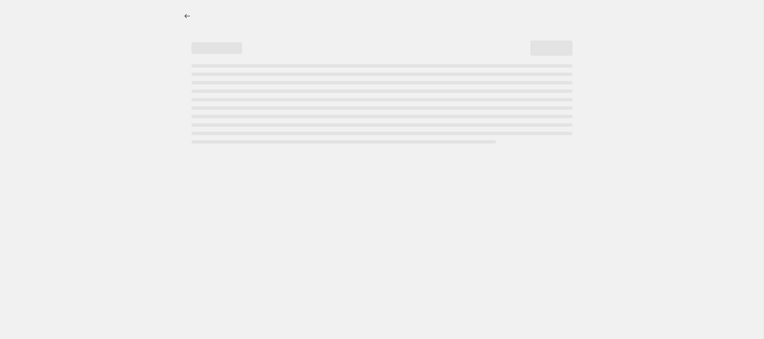
select select "percentage"
select select "collection"
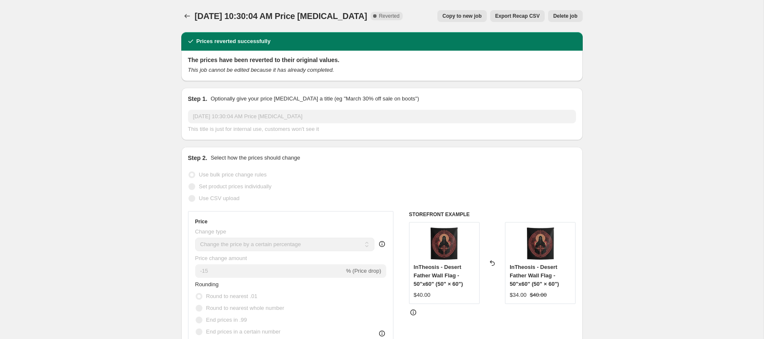
click at [570, 17] on span "Delete job" at bounding box center [565, 16] width 24 height 7
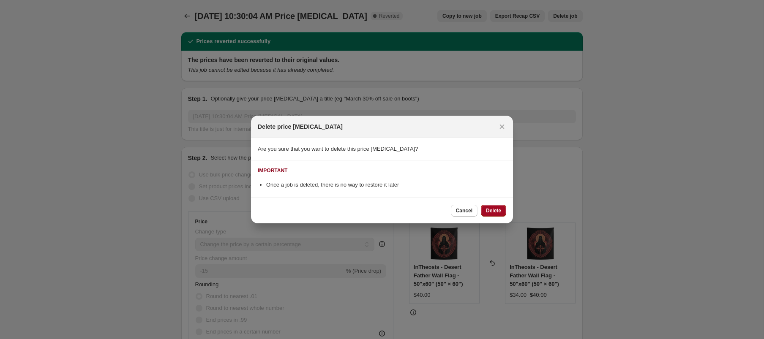
click at [490, 210] on span "Delete" at bounding box center [493, 210] width 15 height 7
